Goal: Task Accomplishment & Management: Use online tool/utility

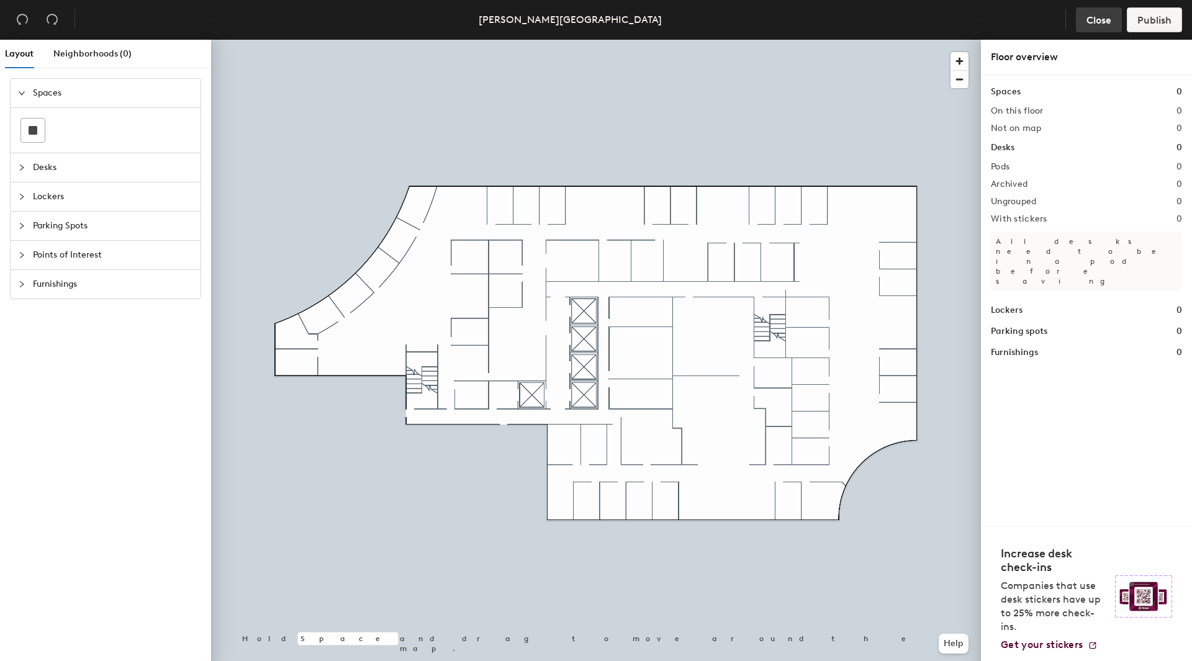
click at [1100, 17] on span "Close" at bounding box center [1099, 20] width 25 height 12
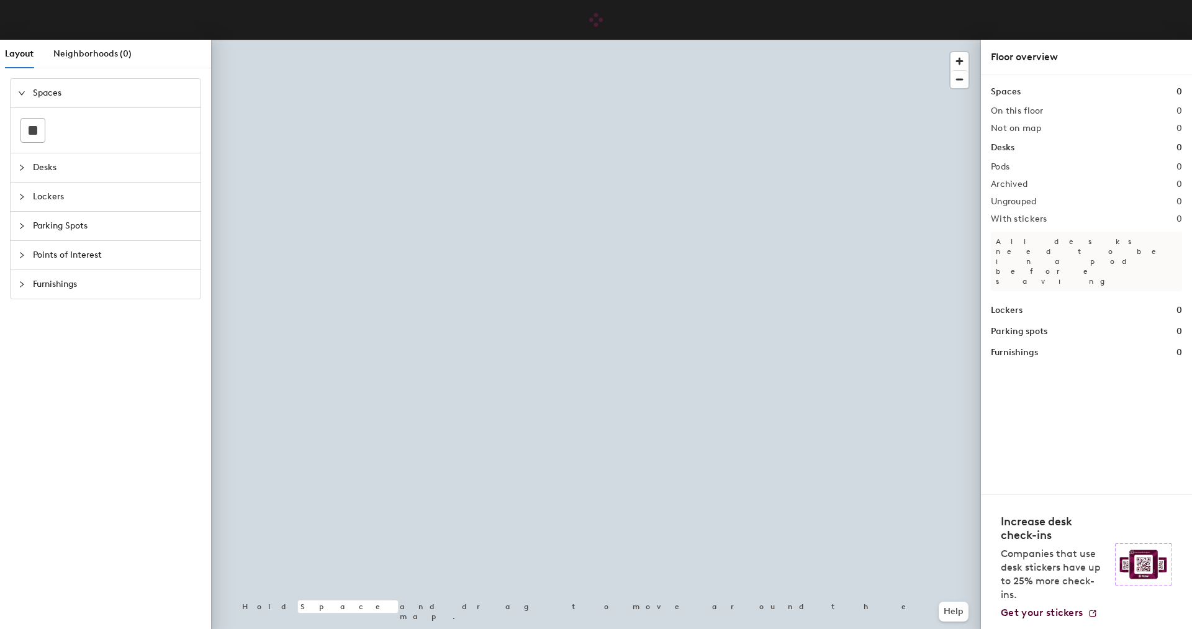
click at [34, 169] on span "Desks" at bounding box center [113, 167] width 160 height 29
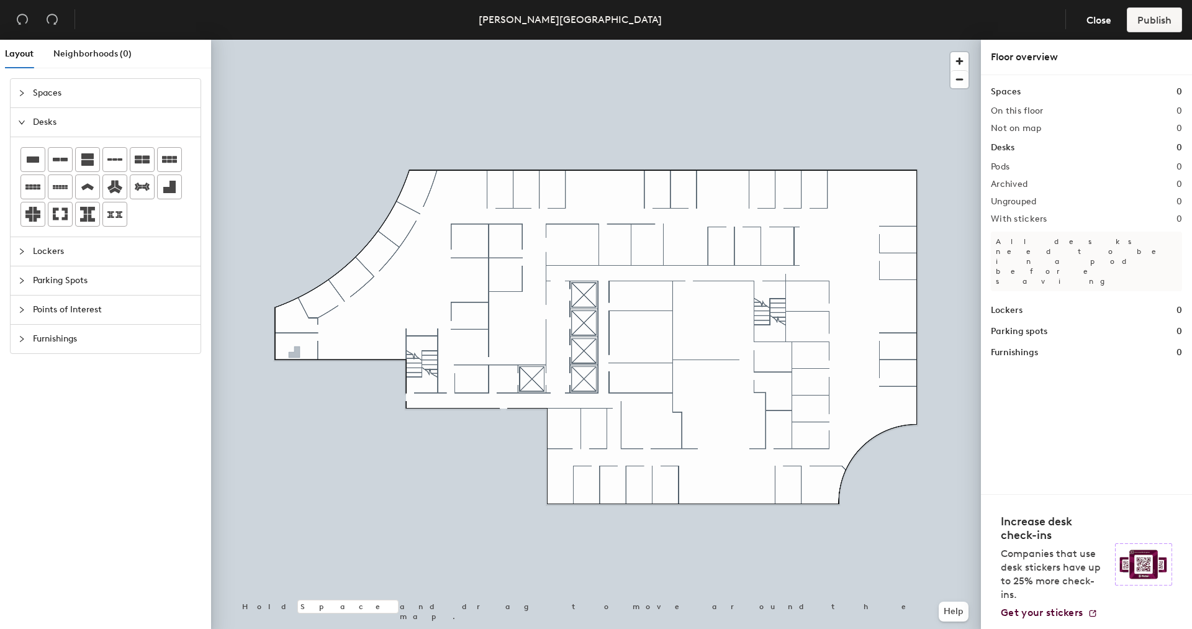
click at [294, 354] on div "Layout Neighborhoods (0) Spaces Desks Lockers Parking Spots Points of Interest …" at bounding box center [596, 337] width 1192 height 594
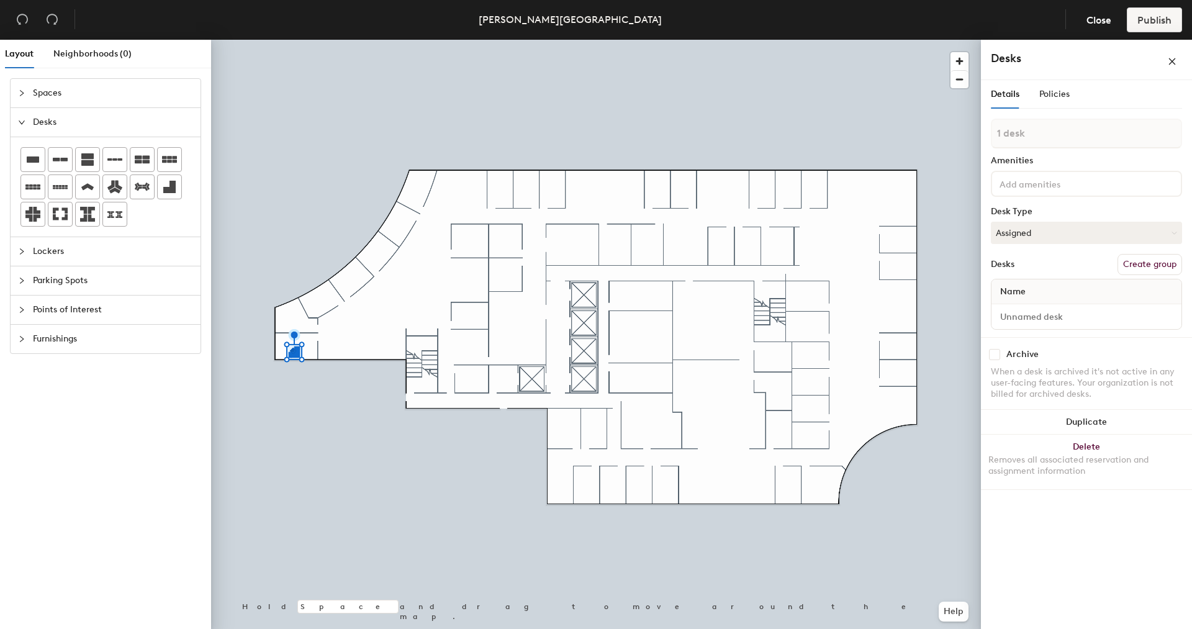
click at [1044, 188] on input at bounding box center [1053, 183] width 112 height 15
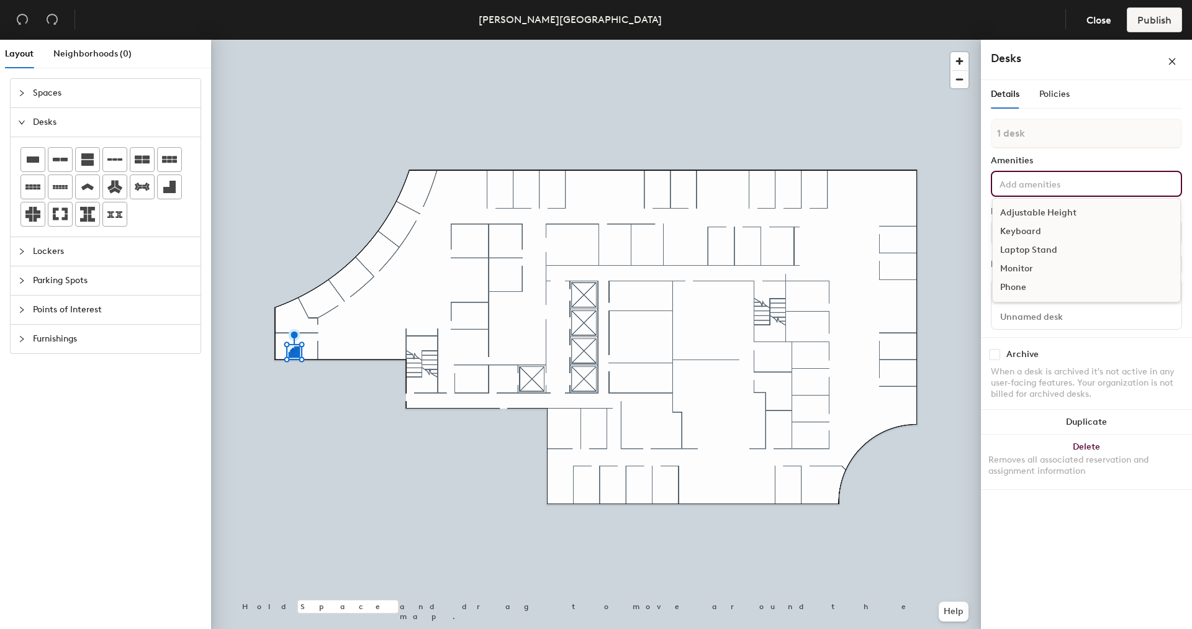
click at [1033, 212] on div "Adjustable Height" at bounding box center [1087, 213] width 188 height 19
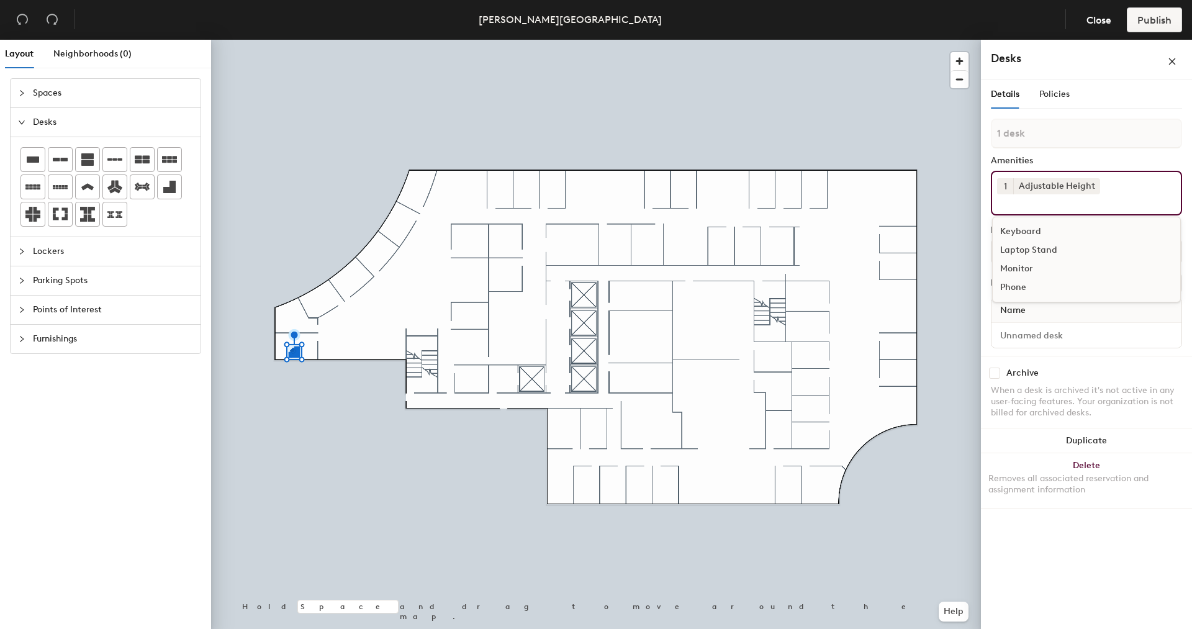
click at [1028, 228] on div "Keyboard" at bounding box center [1087, 231] width 188 height 19
click at [1030, 233] on div "Laptop Stand" at bounding box center [1087, 231] width 188 height 19
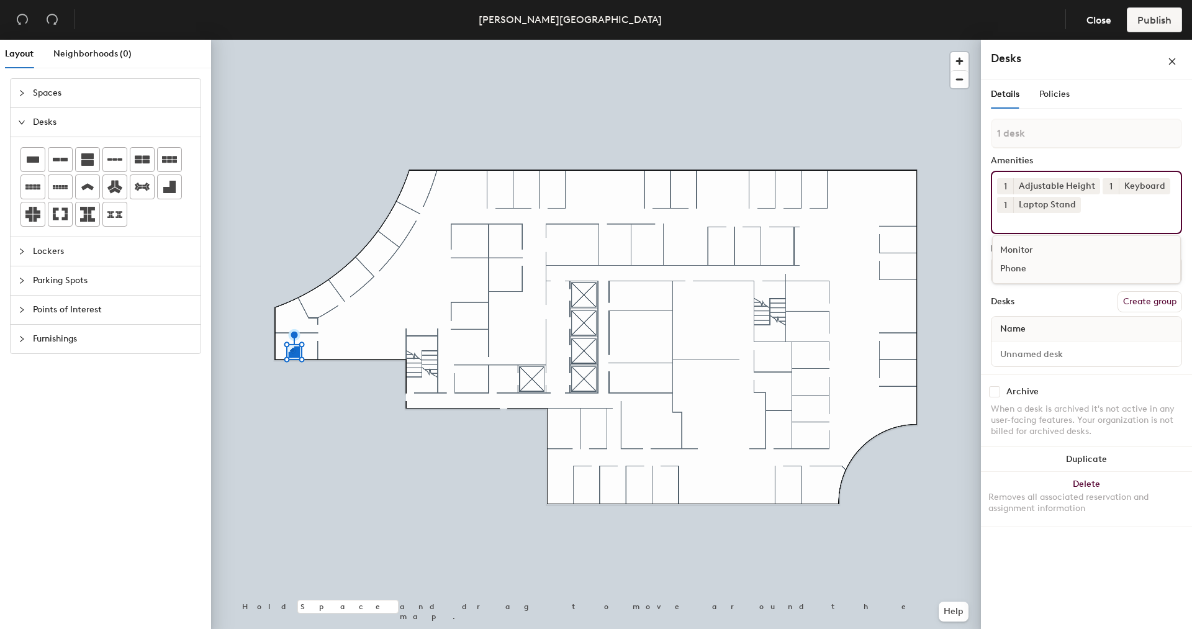
click at [1021, 247] on div "Monitor" at bounding box center [1087, 250] width 188 height 19
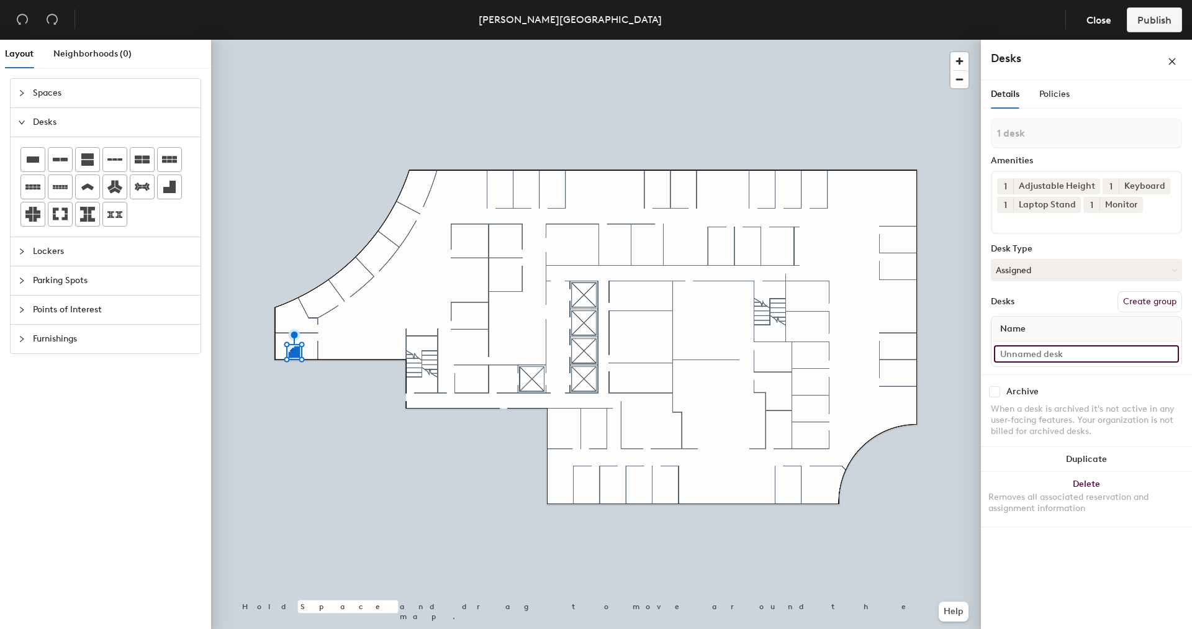
click at [1008, 355] on input at bounding box center [1086, 353] width 185 height 17
click at [1095, 24] on span "Close" at bounding box center [1099, 20] width 25 height 12
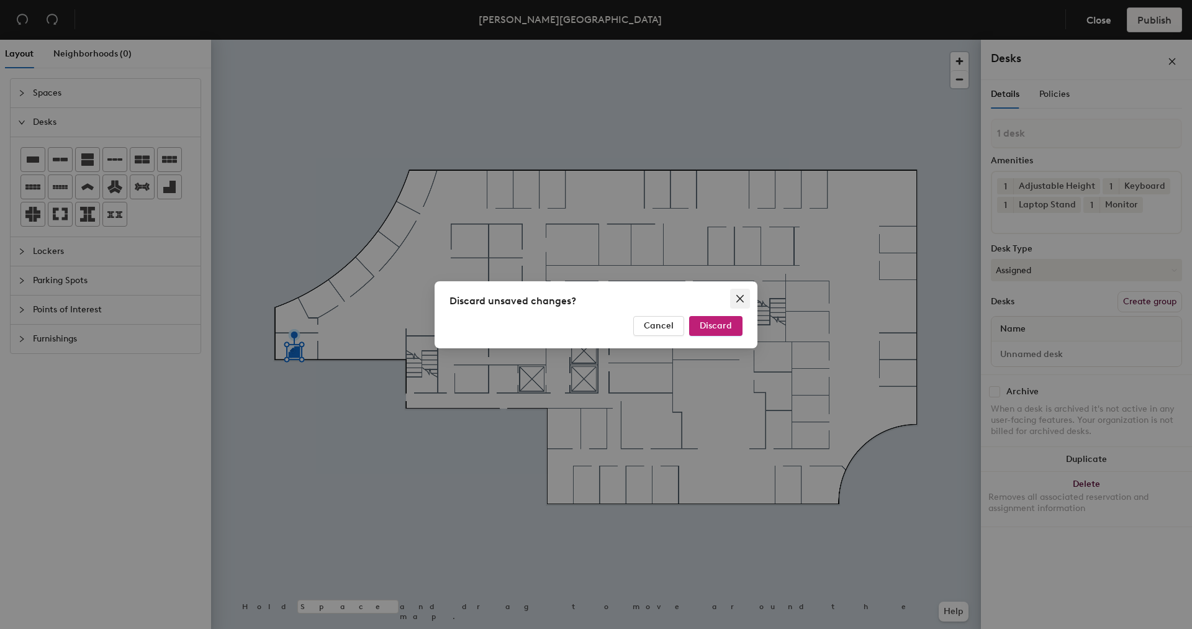
click at [730, 299] on span "Close" at bounding box center [740, 299] width 20 height 10
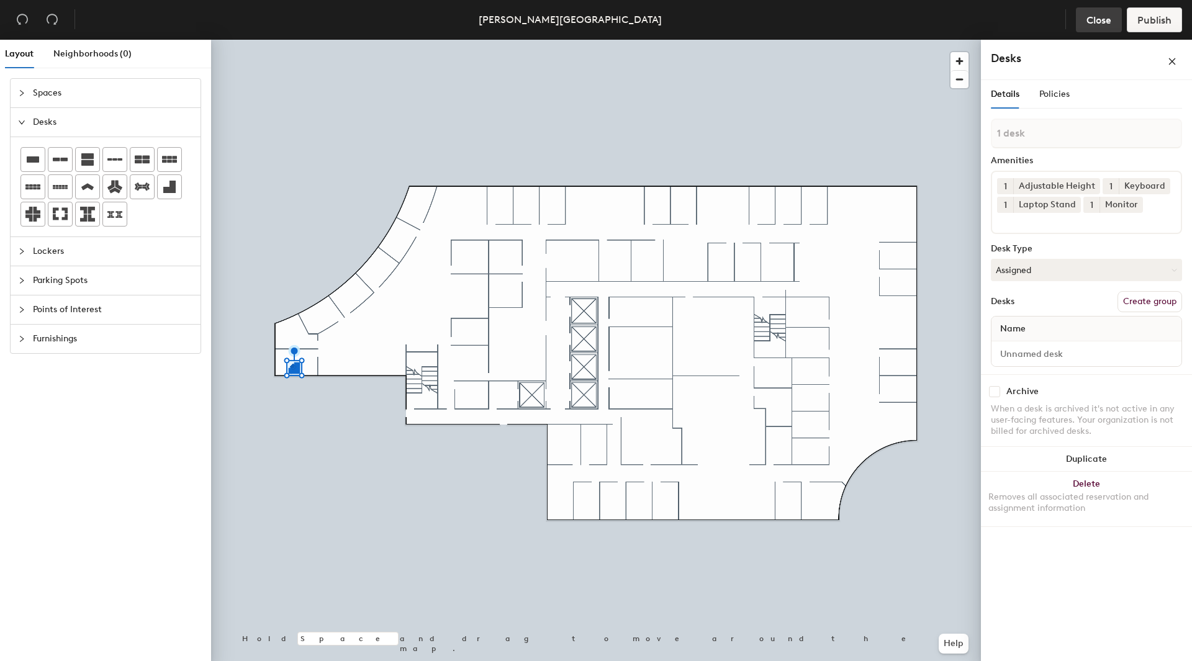
click at [1097, 20] on span "Close" at bounding box center [1099, 20] width 25 height 12
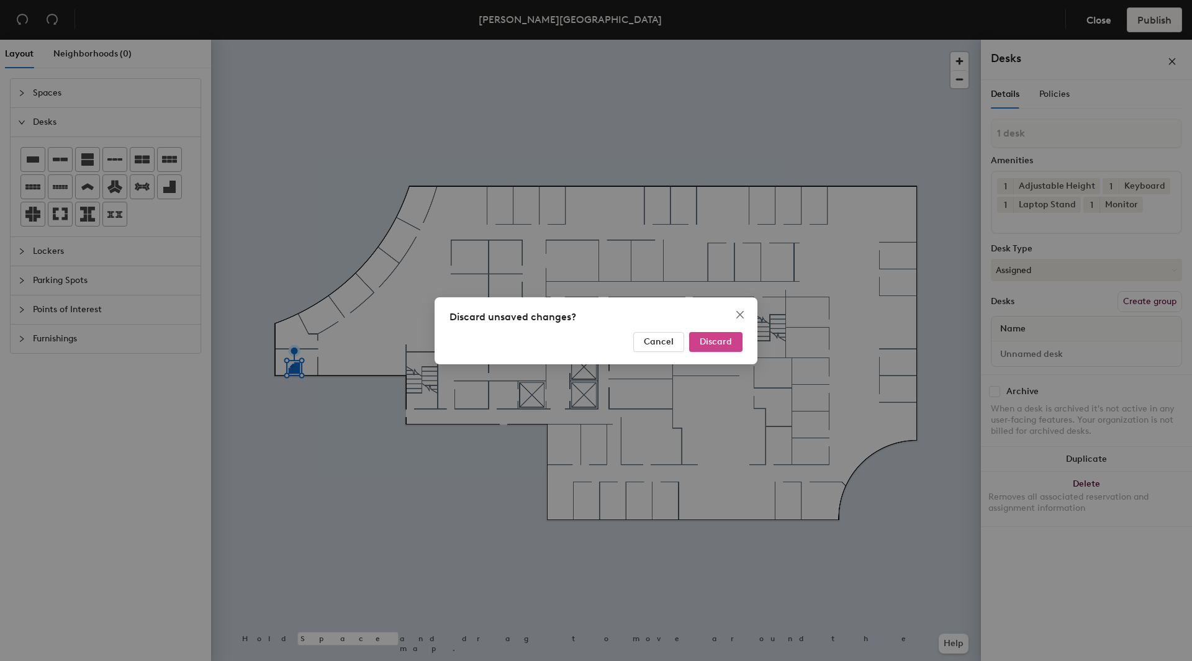
click at [717, 345] on span "Discard" at bounding box center [716, 342] width 32 height 11
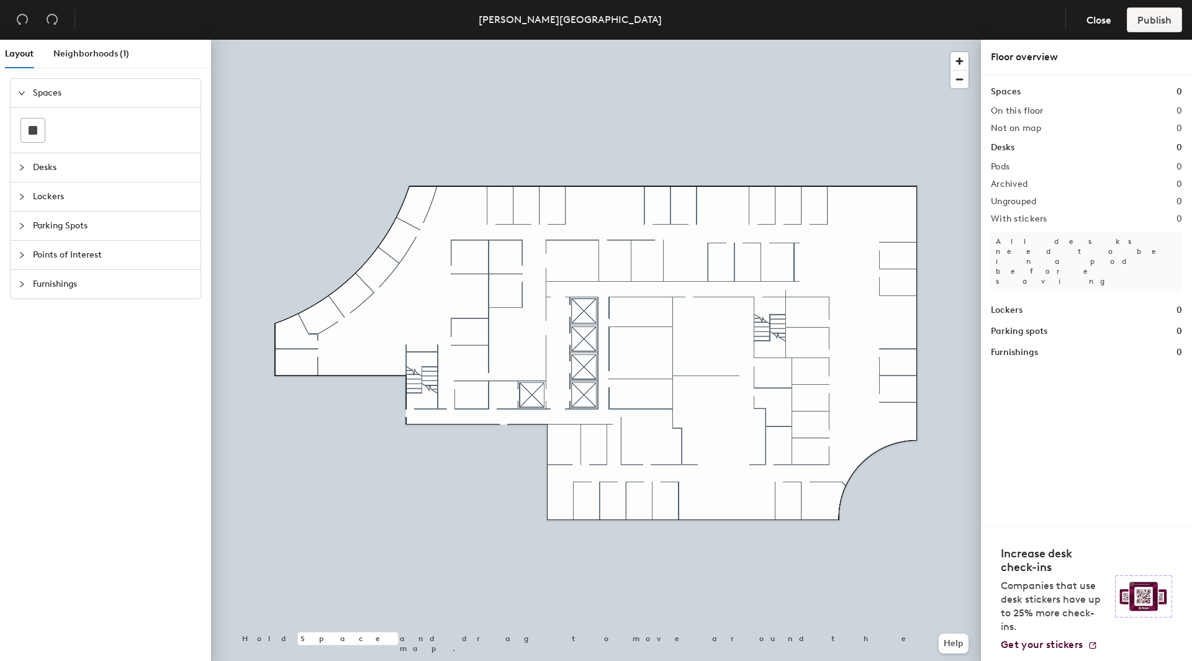
click at [40, 166] on span "Desks" at bounding box center [113, 167] width 160 height 29
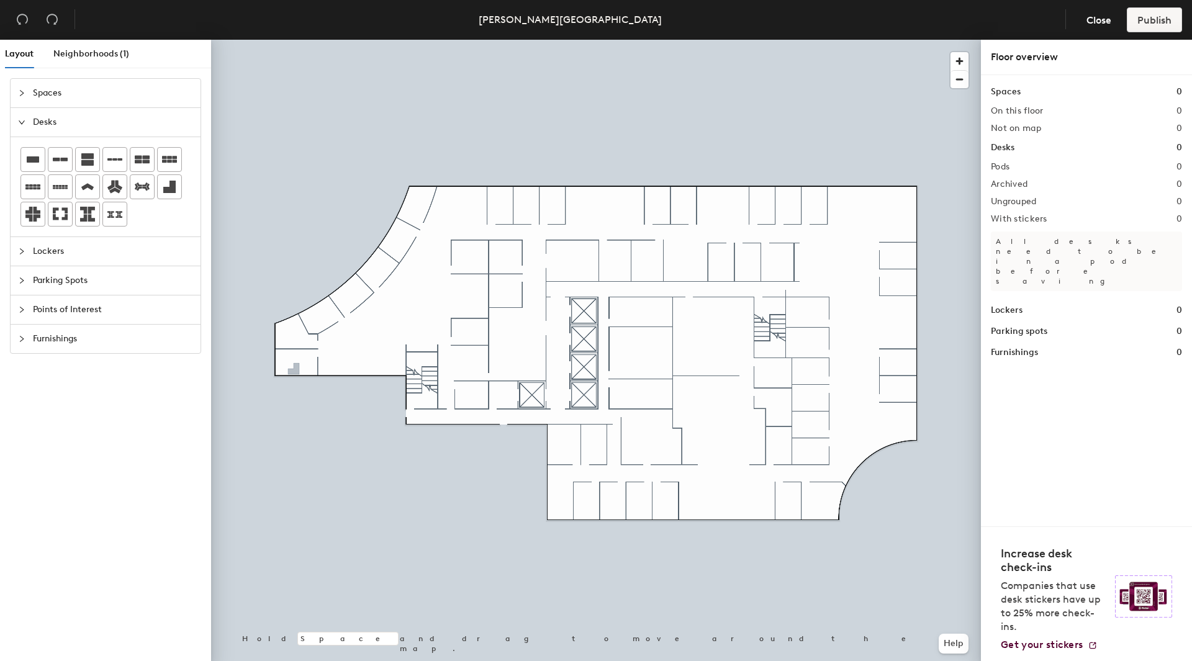
click at [294, 371] on div "Layout Neighborhoods (1) Spaces Desks Lockers Parking Spots Points of Interest …" at bounding box center [596, 353] width 1192 height 627
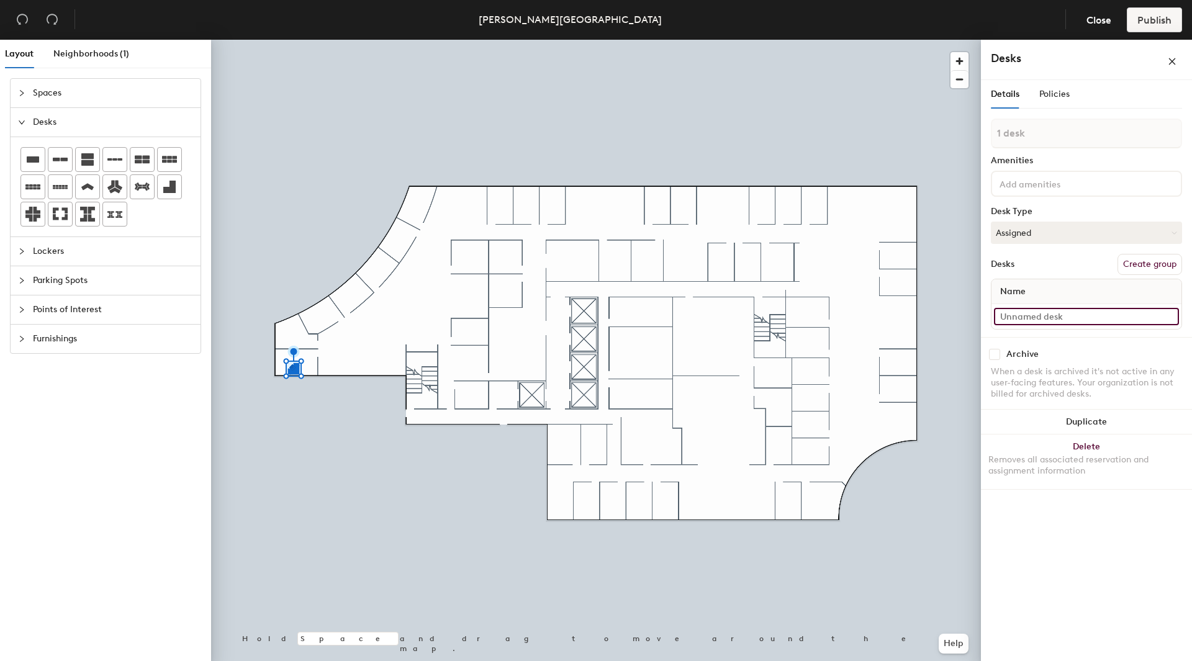
click at [1011, 316] on input at bounding box center [1086, 316] width 185 height 17
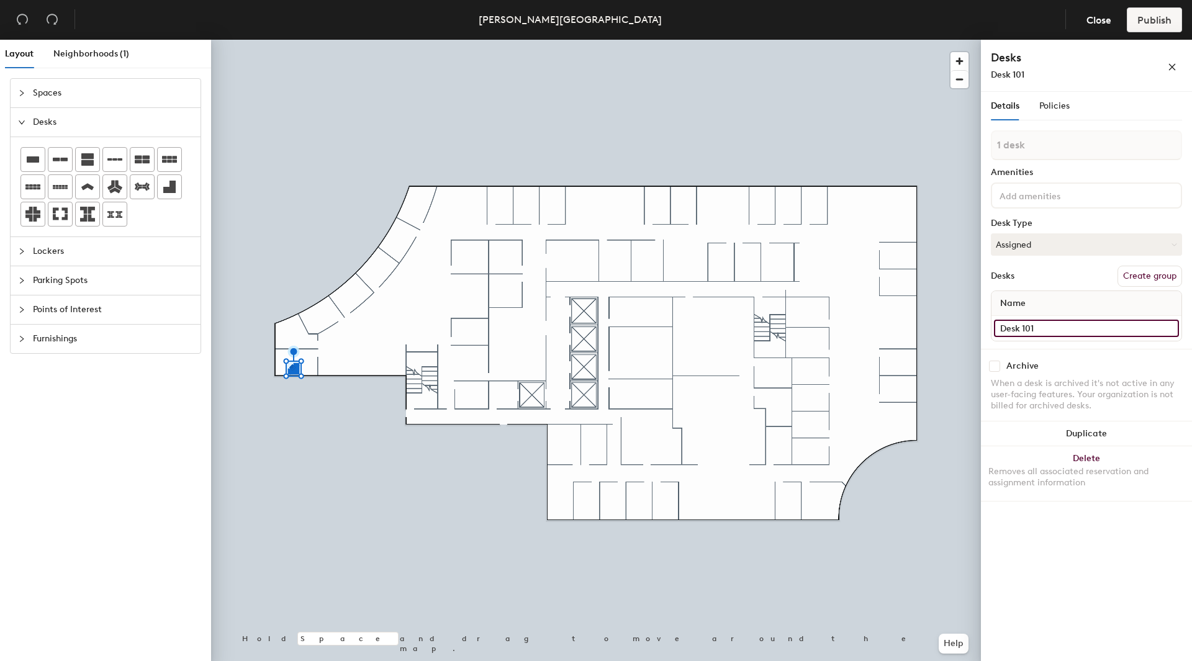
type input "Desk 101"
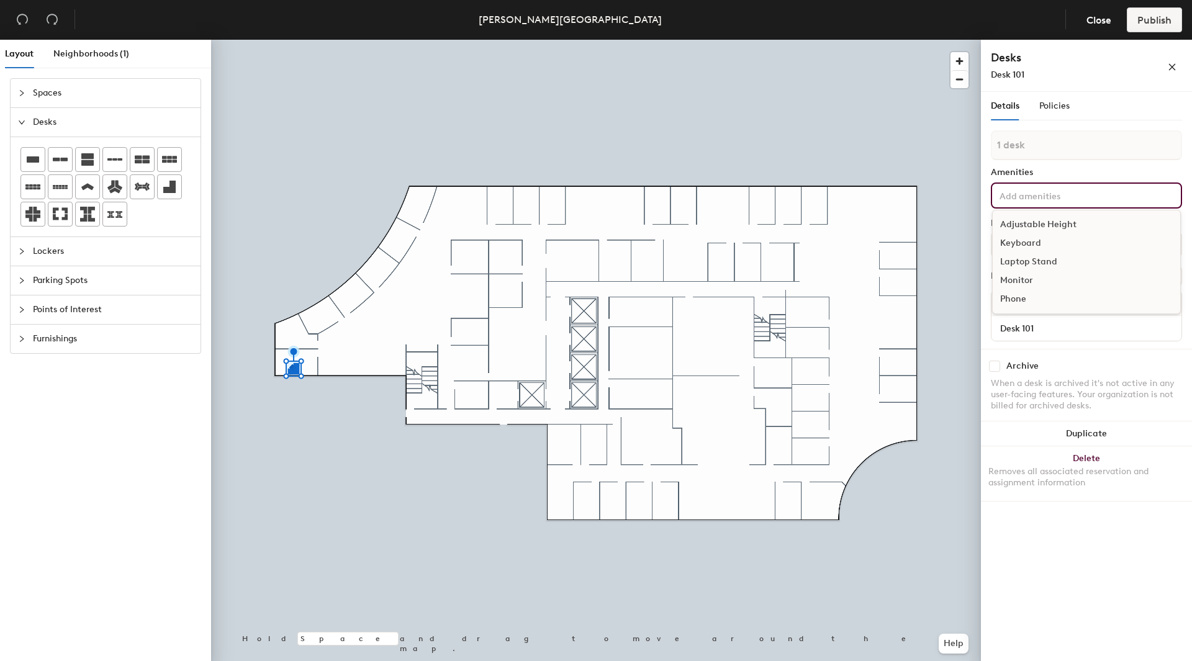
click at [1052, 197] on input at bounding box center [1053, 195] width 112 height 15
click at [1043, 222] on div "Adjustable Height" at bounding box center [1087, 224] width 188 height 19
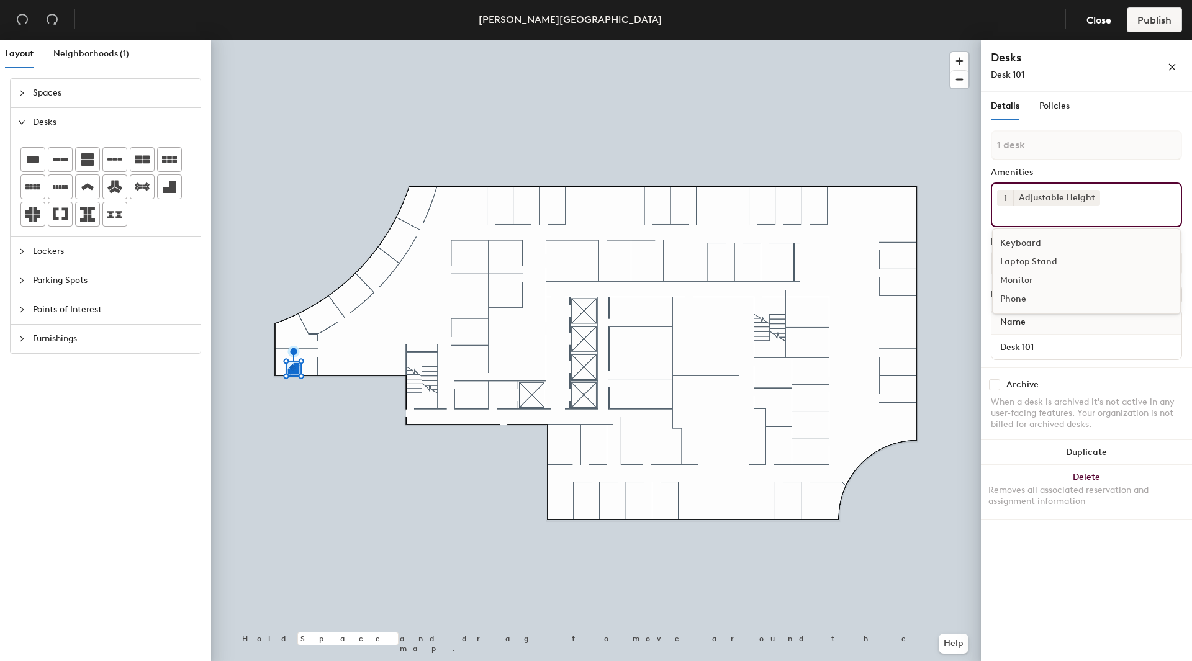
click at [1030, 243] on div "Keyboard" at bounding box center [1087, 243] width 188 height 19
click at [1036, 243] on div "Laptop Stand" at bounding box center [1087, 243] width 188 height 19
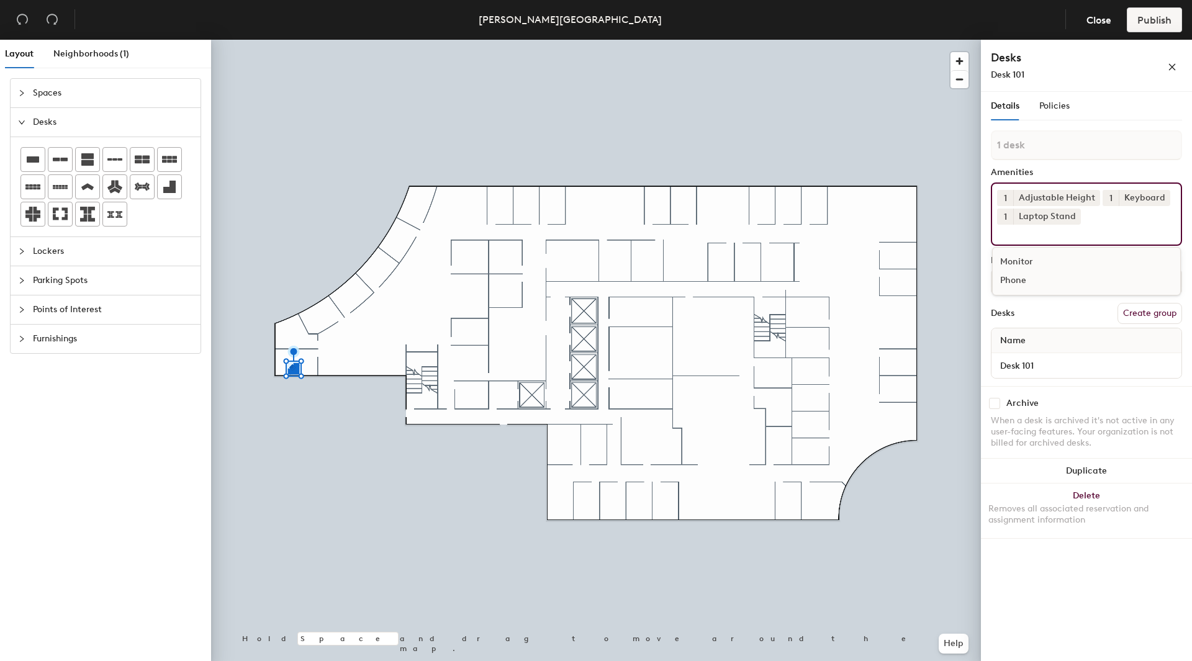
click at [1021, 261] on div "Monitor" at bounding box center [1087, 262] width 188 height 19
